Goal: Transaction & Acquisition: Download file/media

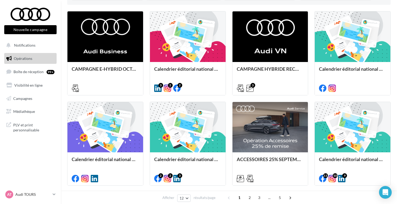
scroll to position [157, 0]
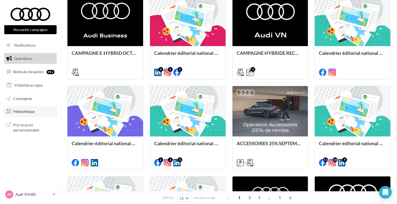
click at [29, 112] on span "Médiathèque" at bounding box center [24, 111] width 22 height 5
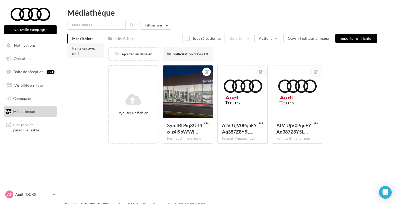
click at [81, 47] on span "Partagés avec moi" at bounding box center [84, 51] width 24 height 10
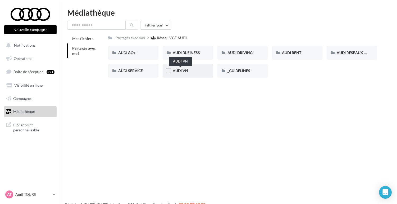
click at [181, 71] on span "AUDI VN" at bounding box center [180, 70] width 15 height 5
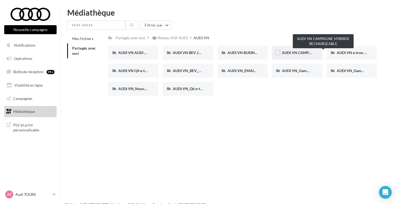
click at [303, 54] on span "AUDI VN CAMPAGNE HYBRIDE RECHARGEABLE" at bounding box center [323, 52] width 83 height 5
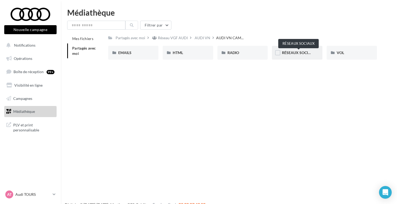
click at [296, 51] on span "RÉSEAUX SOCIAUX" at bounding box center [299, 52] width 34 height 5
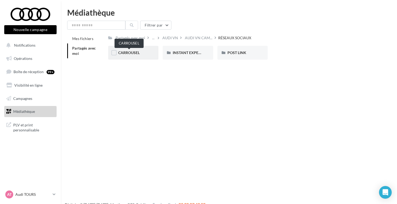
click at [133, 52] on span "CARROUSEL" at bounding box center [128, 52] width 21 height 5
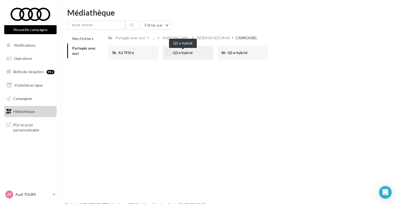
click at [190, 52] on span "Q3 e-hybrid" at bounding box center [183, 52] width 20 height 5
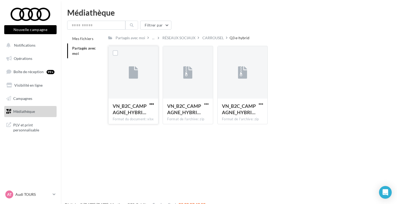
click at [154, 103] on span "button" at bounding box center [152, 104] width 5 height 5
click at [134, 112] on button "Télécharger" at bounding box center [128, 114] width 53 height 14
click at [208, 104] on span "button" at bounding box center [206, 104] width 5 height 5
click at [195, 113] on button "Télécharger" at bounding box center [183, 114] width 53 height 14
click at [263, 104] on span "button" at bounding box center [261, 104] width 5 height 5
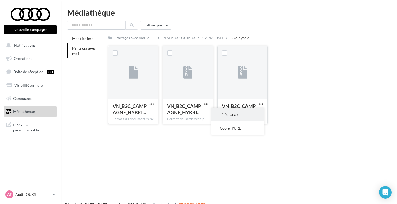
click at [230, 112] on button "Télécharger" at bounding box center [238, 114] width 53 height 14
